Goal: Task Accomplishment & Management: Manage account settings

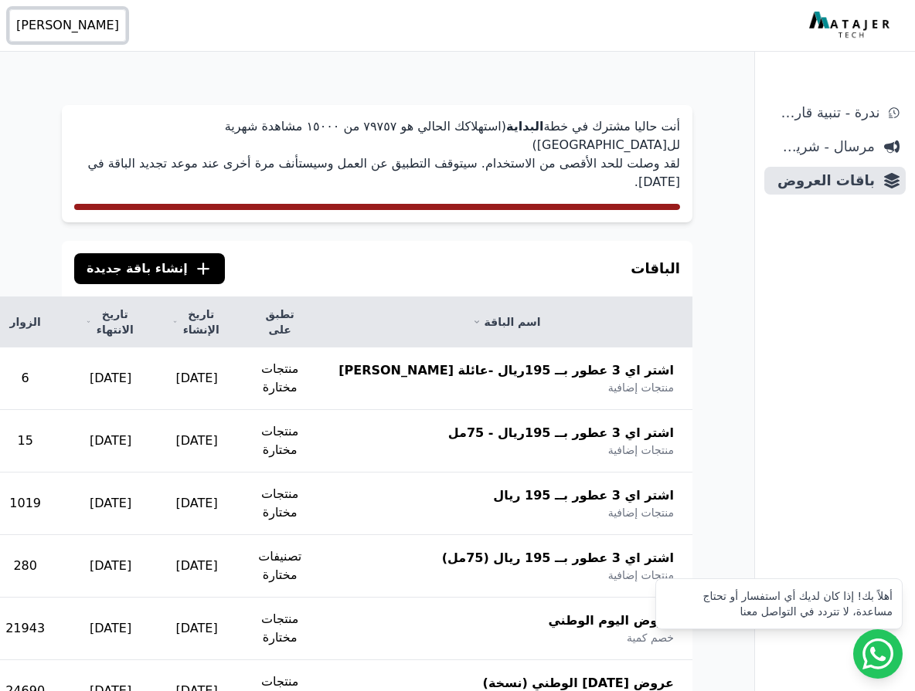
click at [68, 27] on span "[PERSON_NAME]" at bounding box center [67, 25] width 103 height 19
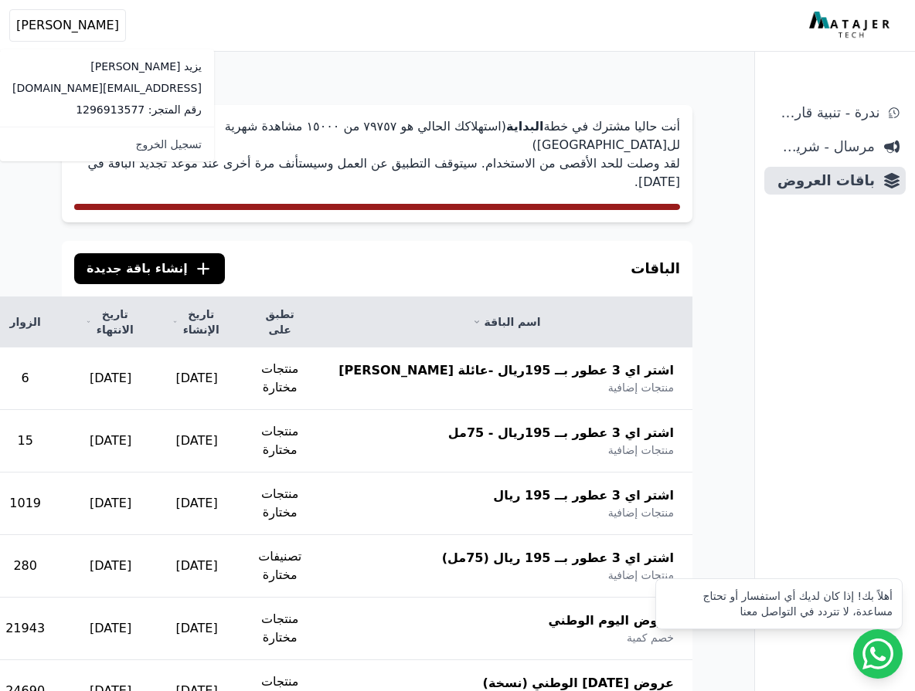
click at [78, 90] on p "[EMAIL_ADDRESS][DOMAIN_NAME]" at bounding box center [106, 87] width 189 height 15
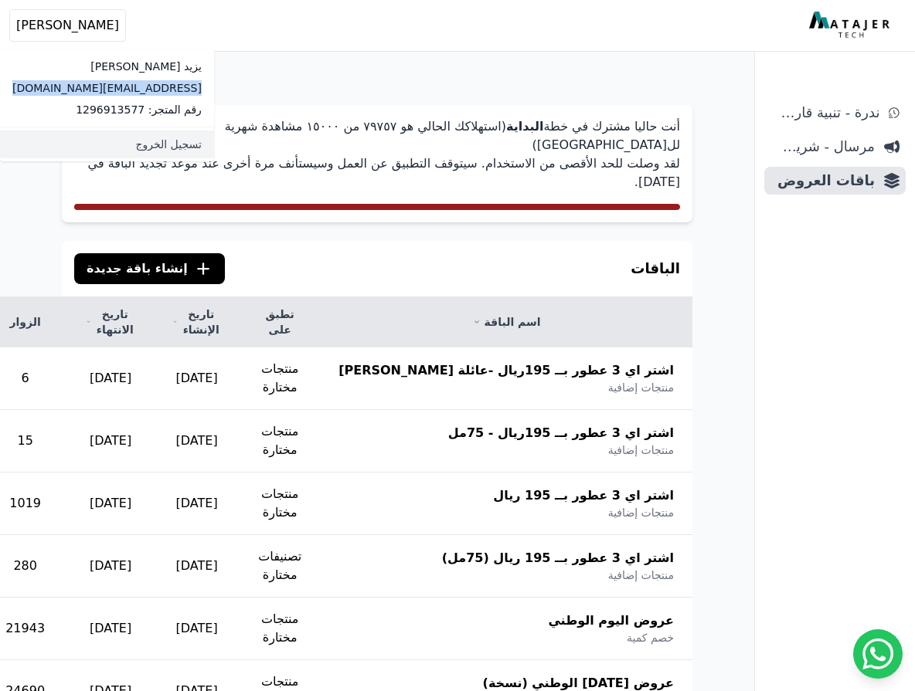
click at [89, 137] on link "تسجيل الخروج" at bounding box center [107, 145] width 214 height 28
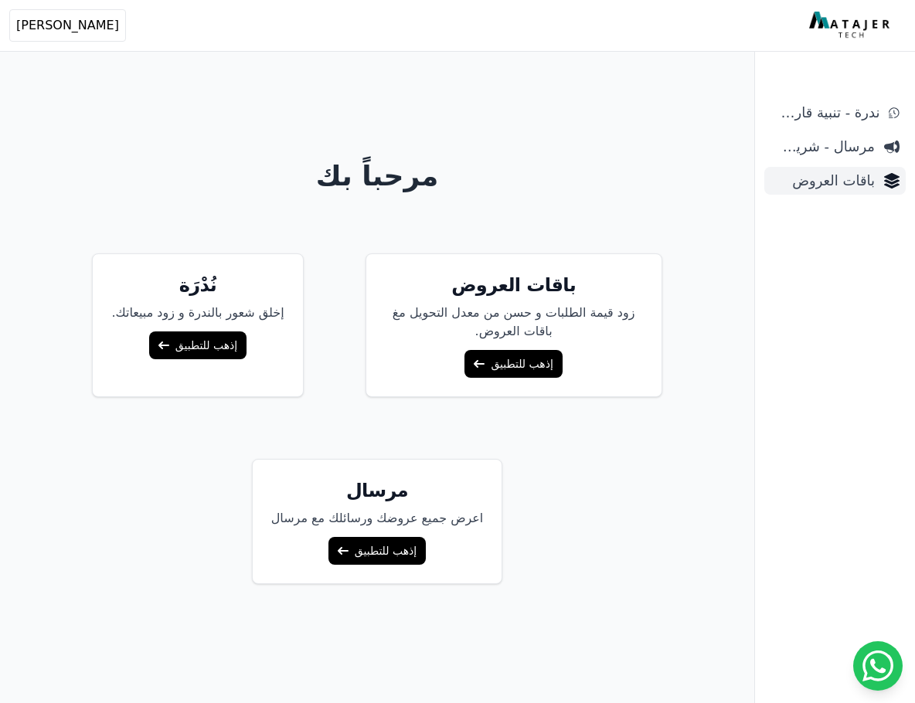
click at [823, 177] on span "باقات العروض" at bounding box center [822, 181] width 104 height 22
